Goal: Information Seeking & Learning: Find contact information

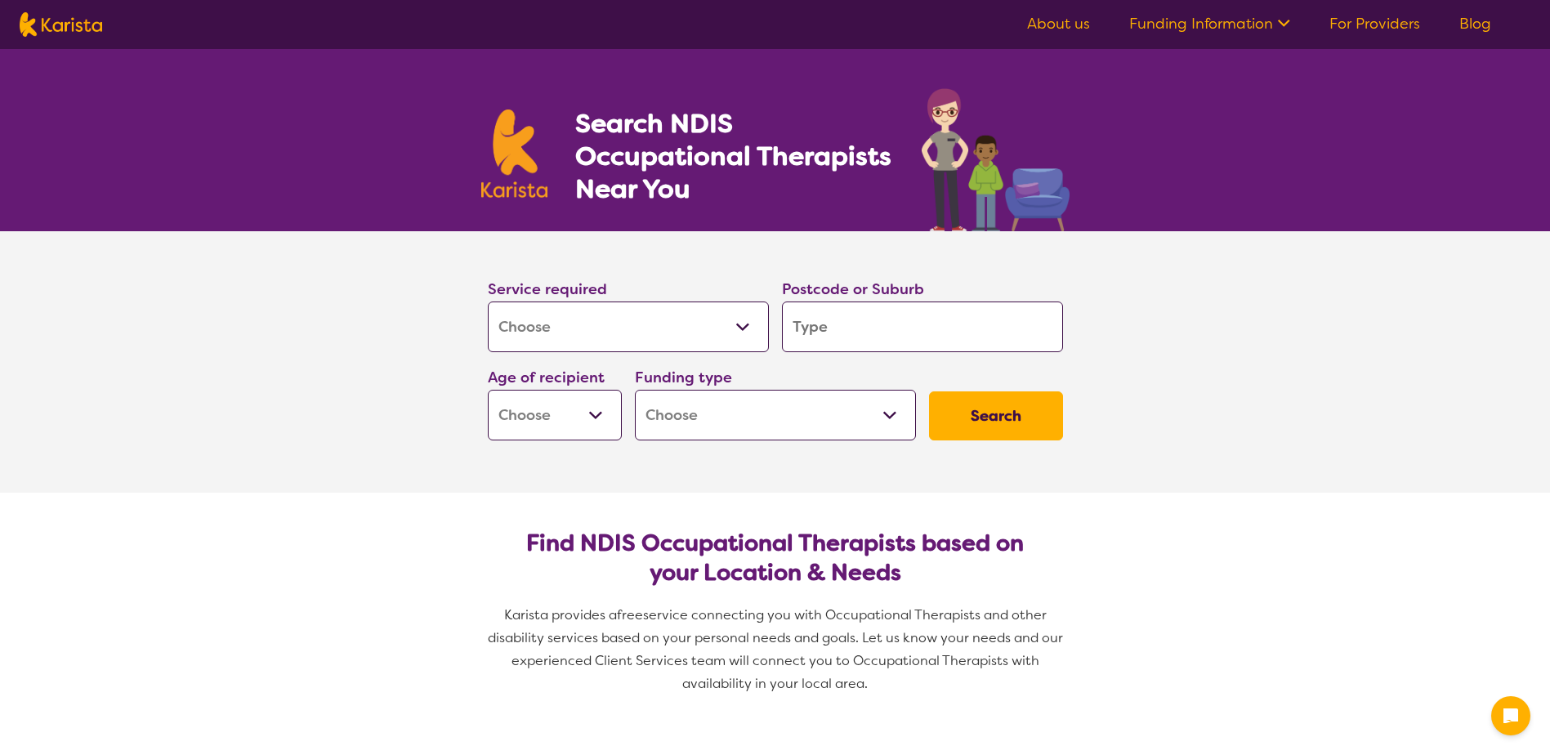
select select "[MEDICAL_DATA]"
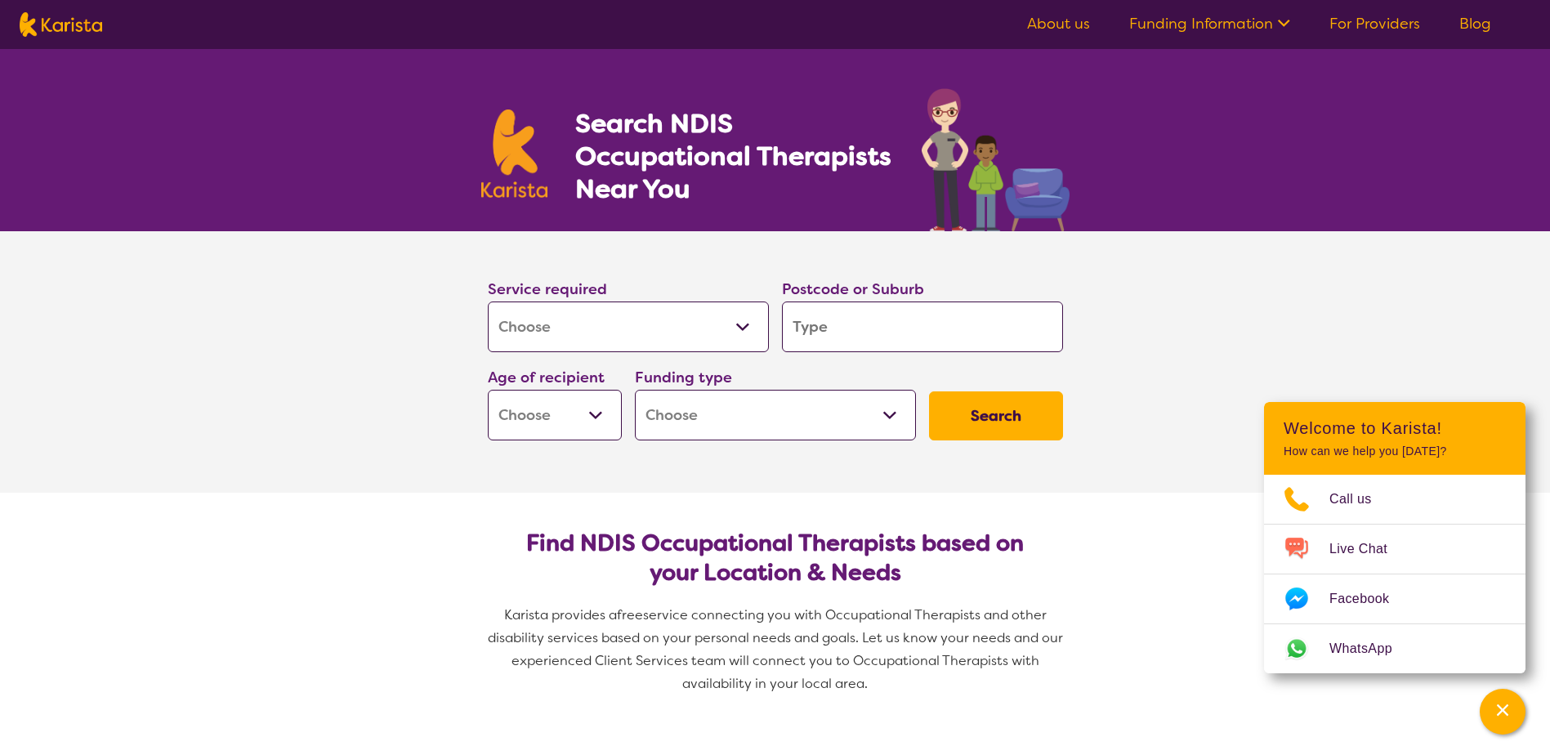
click at [887, 326] on input "search" at bounding box center [922, 327] width 281 height 51
type input "4"
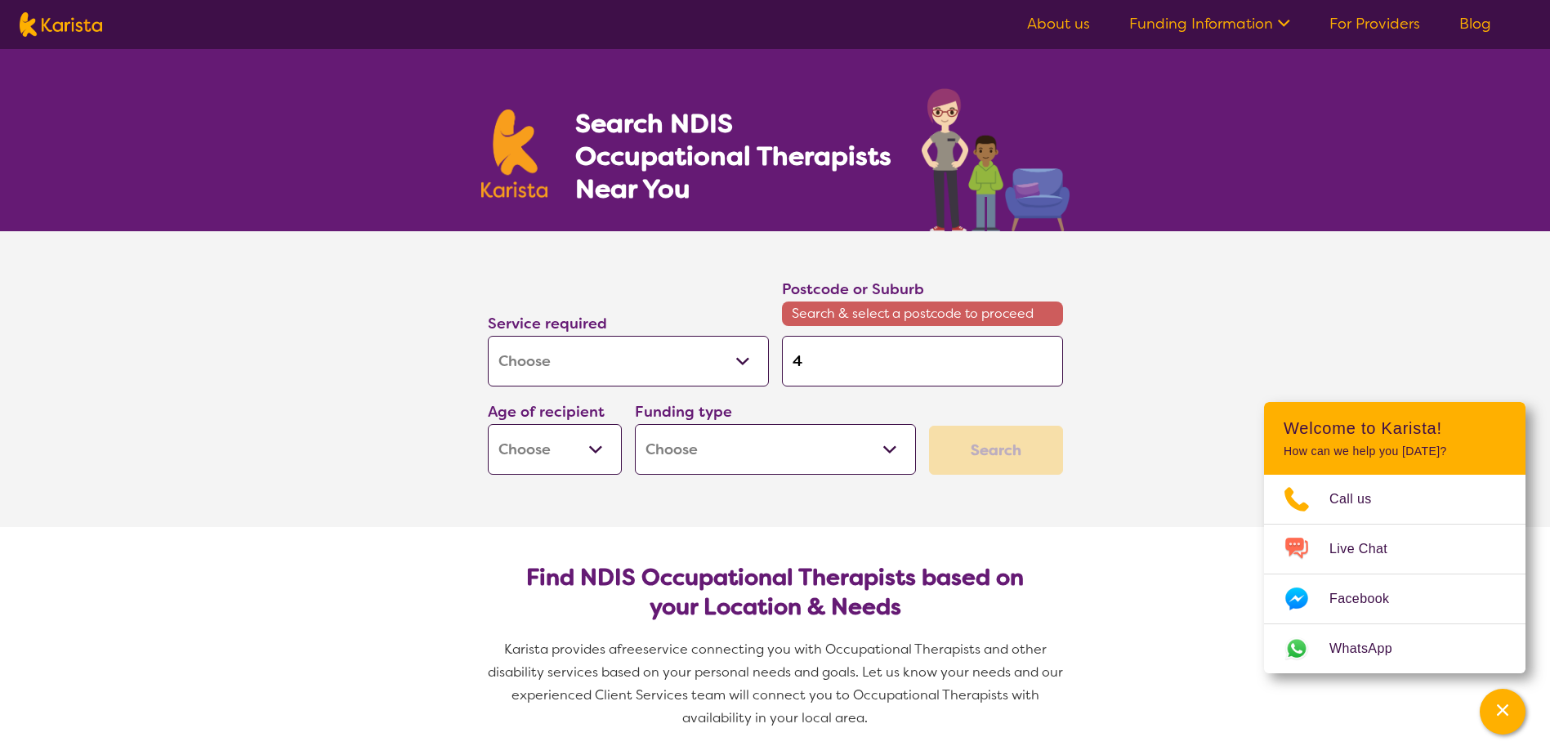
type input "43"
type input "430"
type input "4300"
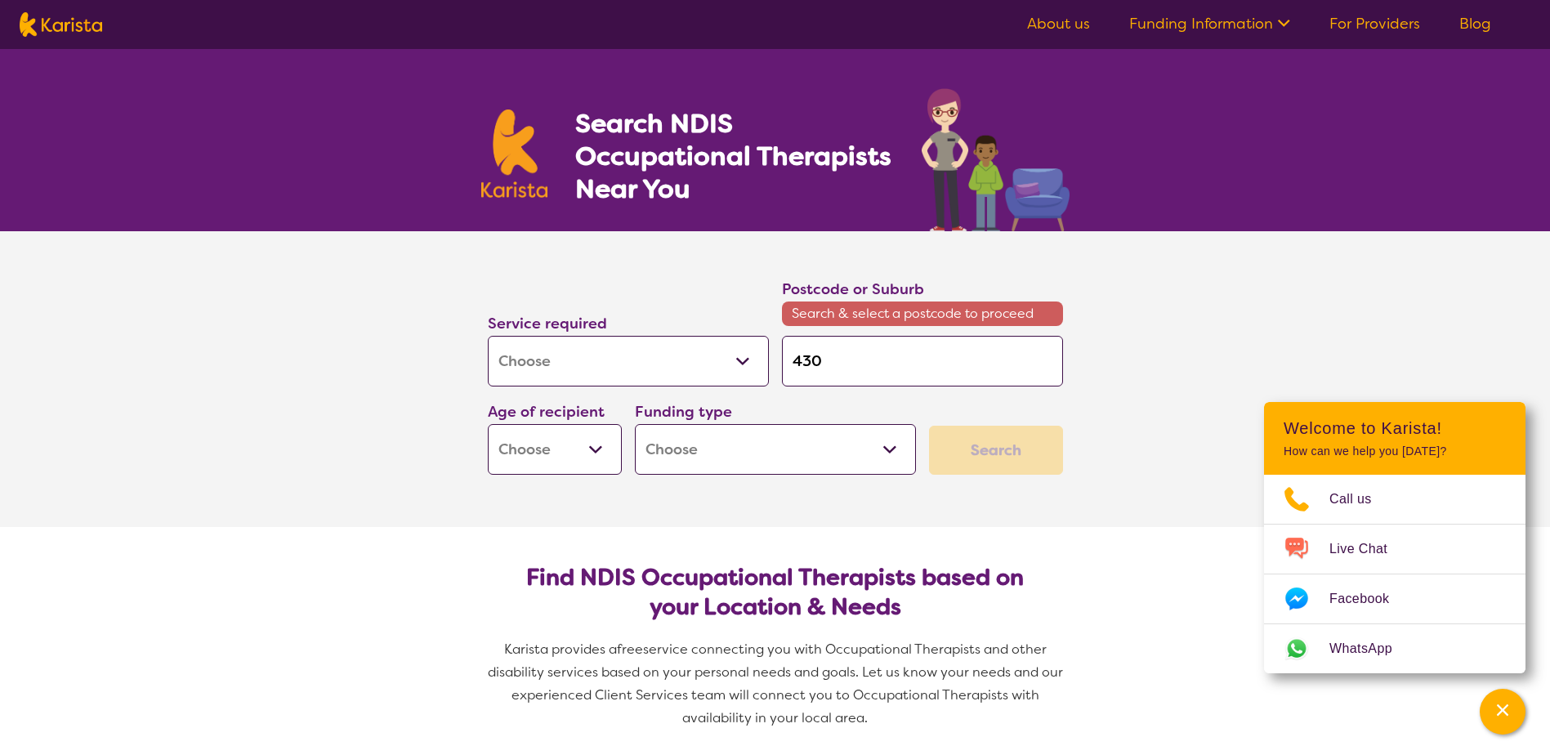
type input "4300"
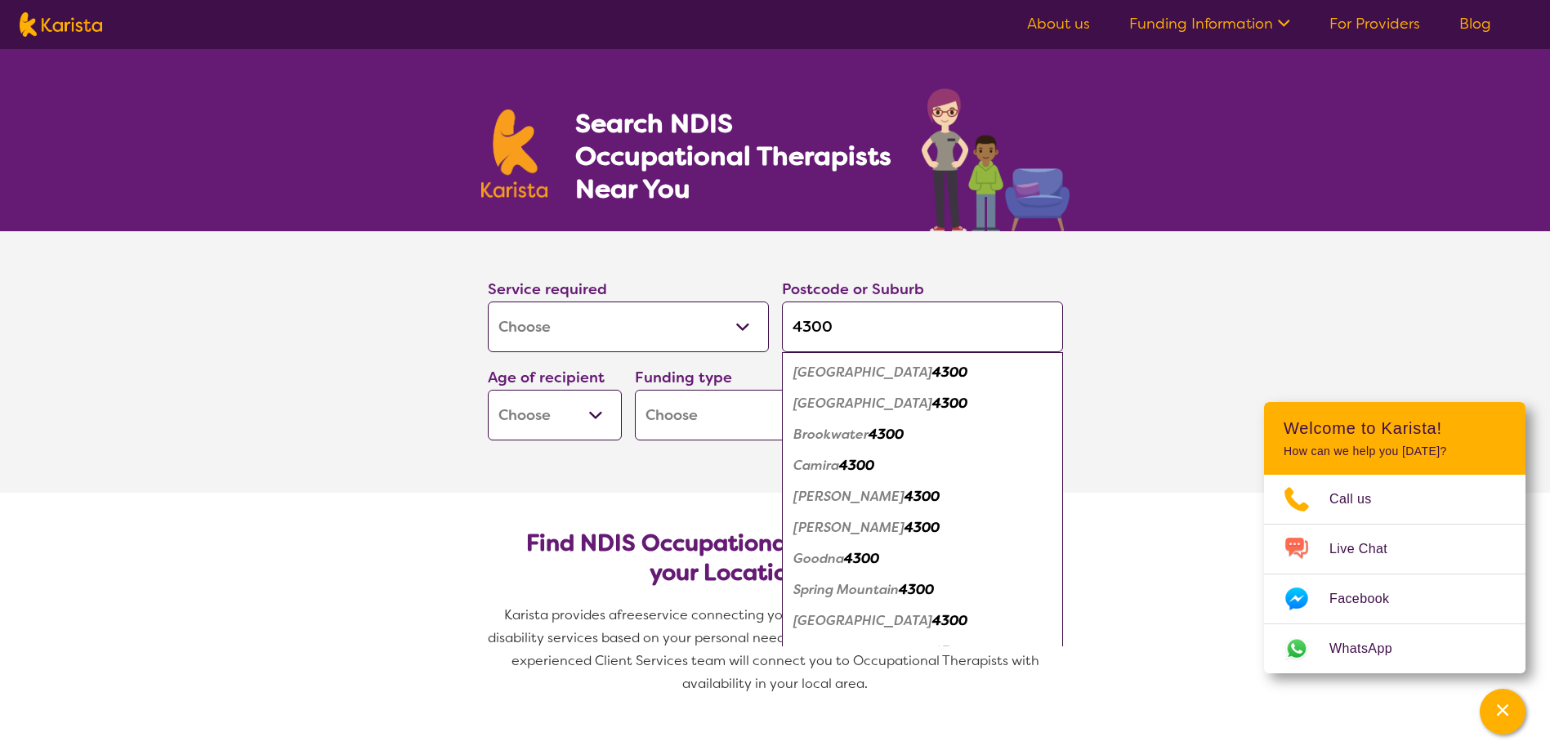
type input "4300"
click at [599, 422] on select "Early Childhood - 0 to 9 Child - 10 to 11 Adolescent - 12 to 17 Adult - 18 to 6…" at bounding box center [555, 415] width 134 height 51
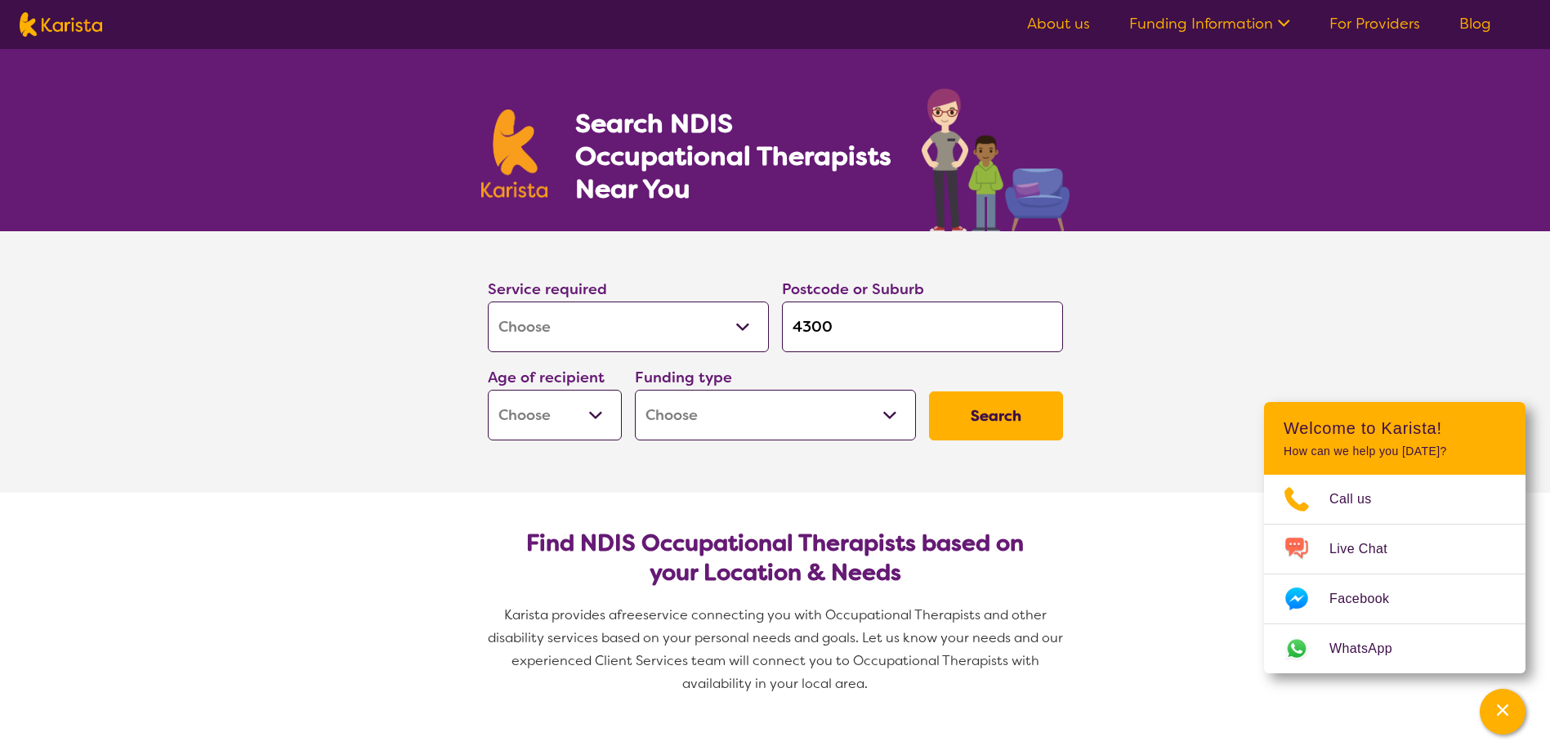
select select "AS"
click at [488, 390] on select "Early Childhood - 0 to 9 Child - 10 to 11 Adolescent - 12 to 17 Adult - 18 to 6…" at bounding box center [555, 415] width 134 height 51
select select "AS"
click at [986, 412] on button "Search" at bounding box center [996, 415] width 134 height 49
click at [896, 419] on select "Home Care Package (HCP) National Disability Insurance Scheme (NDIS) I don't know" at bounding box center [775, 415] width 281 height 51
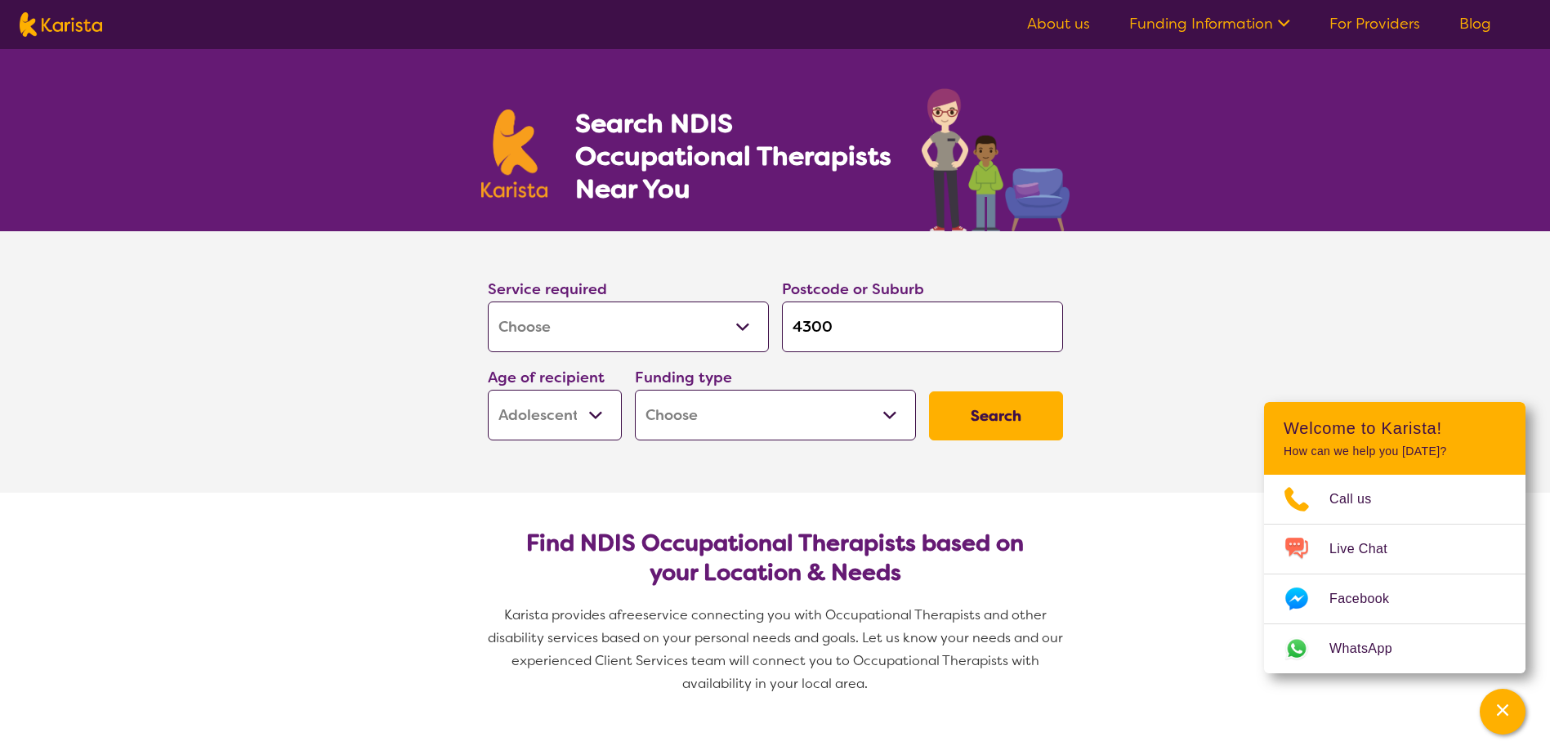
select select "i-don-t-know"
click at [635, 390] on select "Home Care Package (HCP) National Disability Insurance Scheme (NDIS) I don't know" at bounding box center [775, 415] width 281 height 51
select select "i-don-t-know"
click at [1010, 410] on button "Search" at bounding box center [996, 415] width 134 height 49
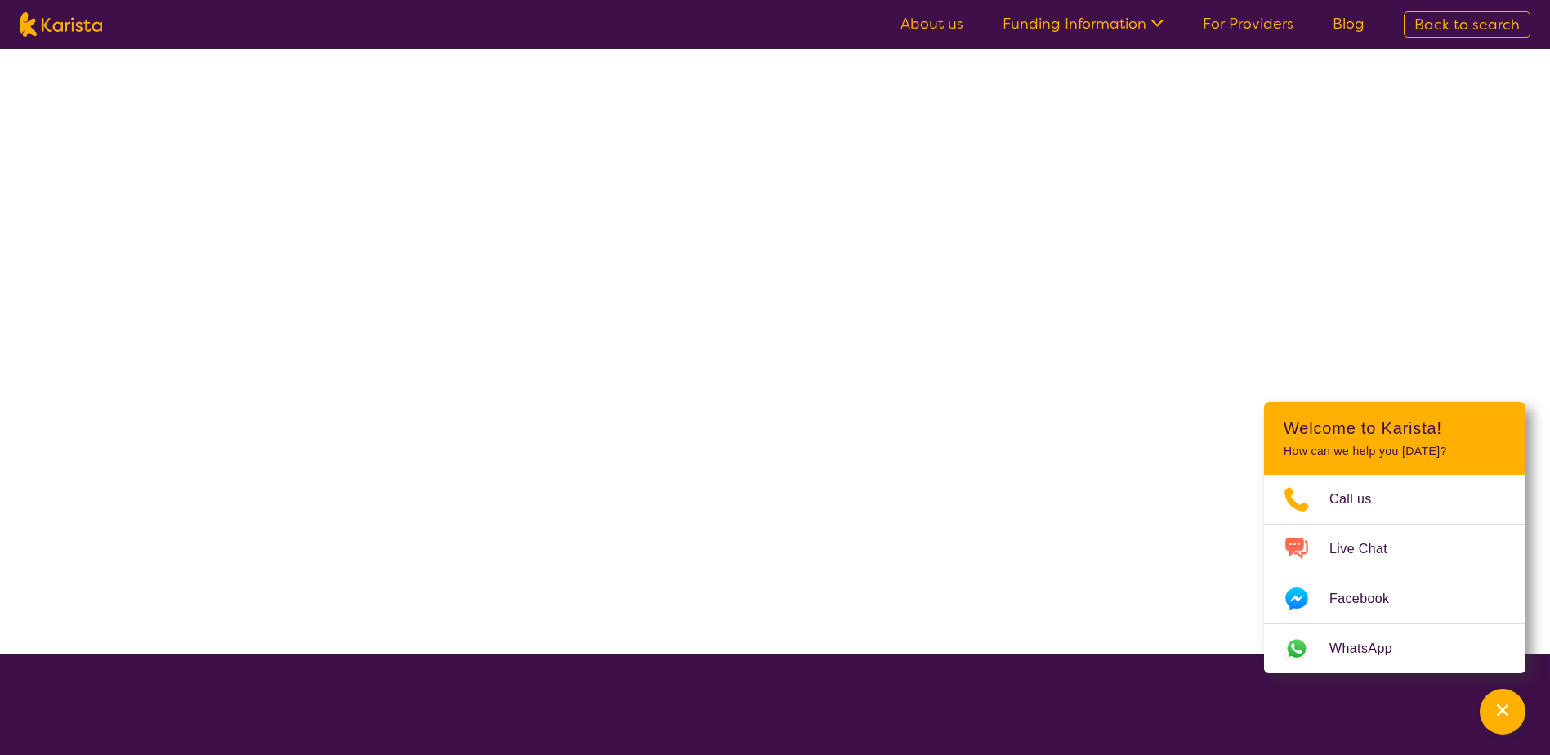
select select "[MEDICAL_DATA]"
select select "AS"
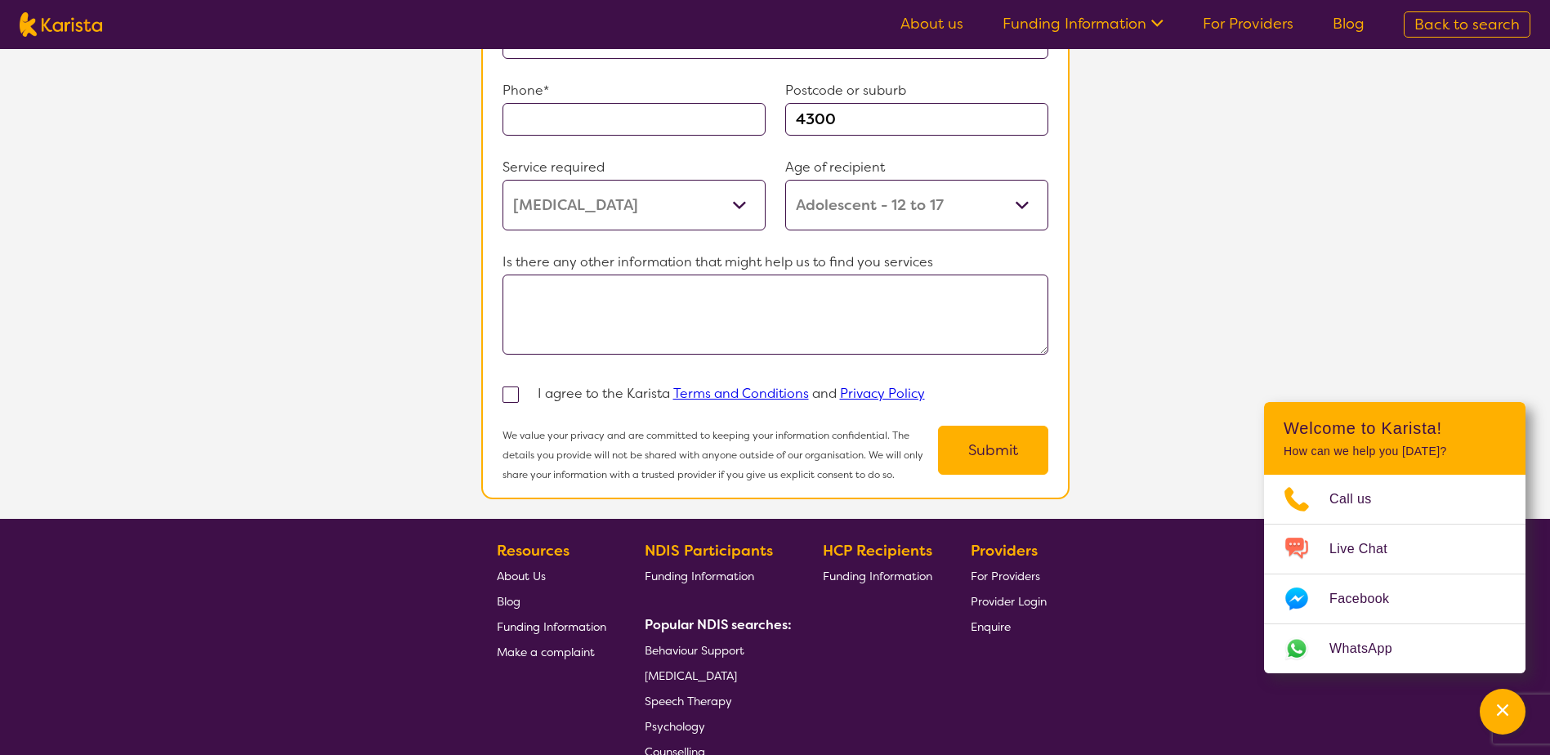
scroll to position [1271, 0]
